Goal: Download file/media

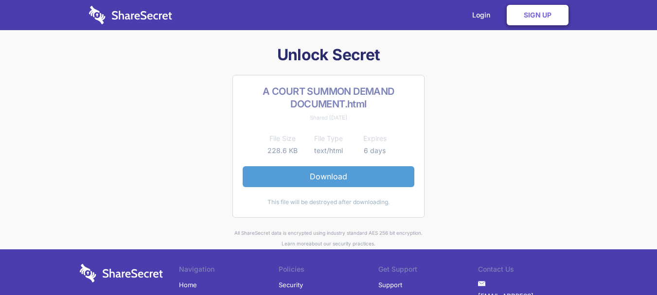
click at [330, 177] on link "Download" at bounding box center [329, 176] width 172 height 20
click at [338, 184] on link "Download" at bounding box center [329, 176] width 172 height 20
click at [342, 176] on link "Download" at bounding box center [329, 176] width 172 height 20
click at [325, 178] on link "Download" at bounding box center [329, 176] width 172 height 20
click at [317, 180] on link "Download" at bounding box center [329, 176] width 172 height 20
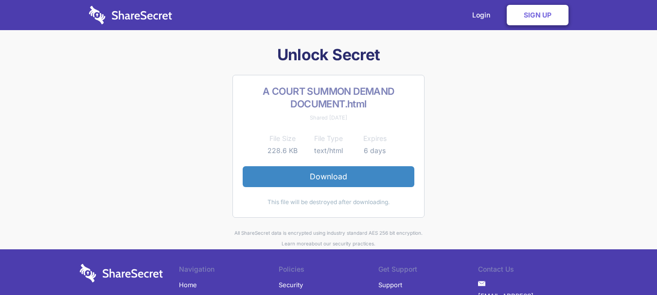
drag, startPoint x: 523, startPoint y: 130, endPoint x: 514, endPoint y: 71, distance: 59.1
click at [523, 123] on div "Unlock Secret A COURT SUMMON DEMAND DOCUMENT.html Shared [DATE] File Size File …" at bounding box center [329, 147] width 506 height 204
click at [456, 185] on div "Unlock Secret A COURT SUMMON DEMAND DOCUMENT.html Shared [DATE] File Size File …" at bounding box center [329, 147] width 506 height 204
click at [339, 150] on td "text/html" at bounding box center [328, 151] width 46 height 12
